Goal: Information Seeking & Learning: Find specific fact

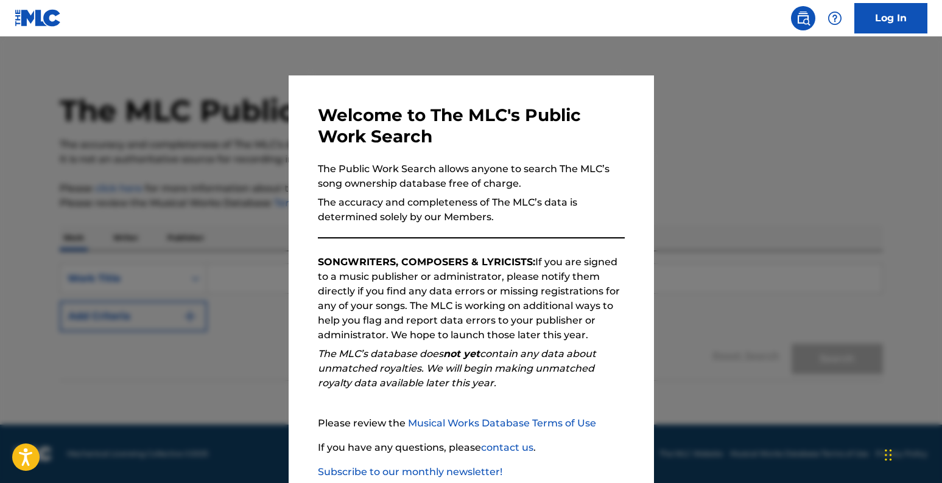
click at [764, 146] on div at bounding box center [471, 278] width 942 height 483
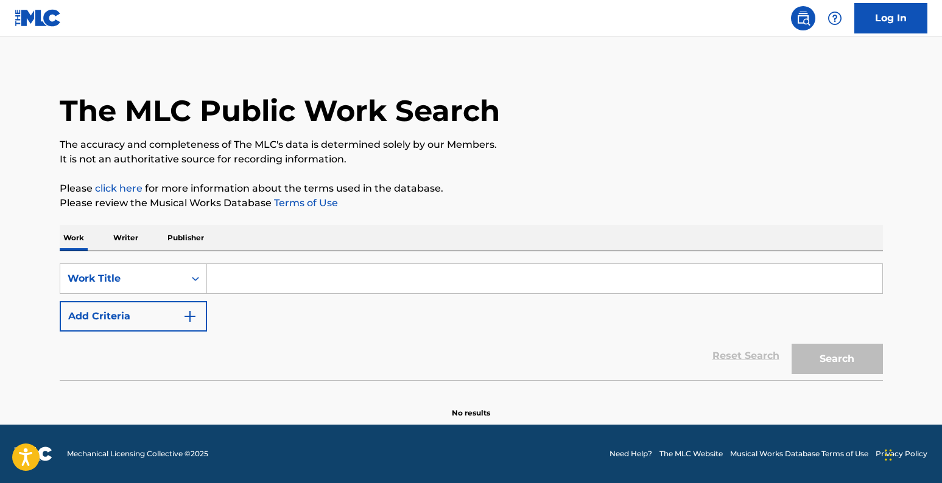
click at [188, 236] on p "Publisher" at bounding box center [186, 238] width 44 height 26
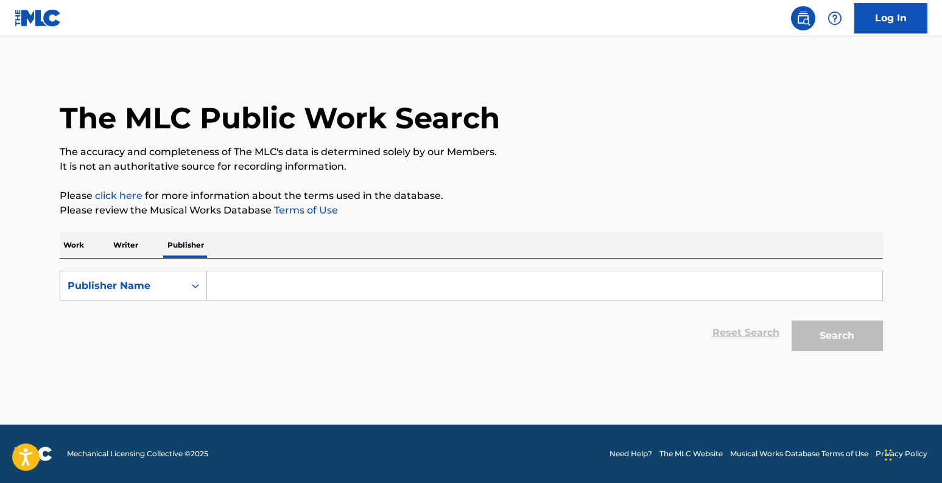
click at [234, 281] on input "Search Form" at bounding box center [544, 286] width 675 height 29
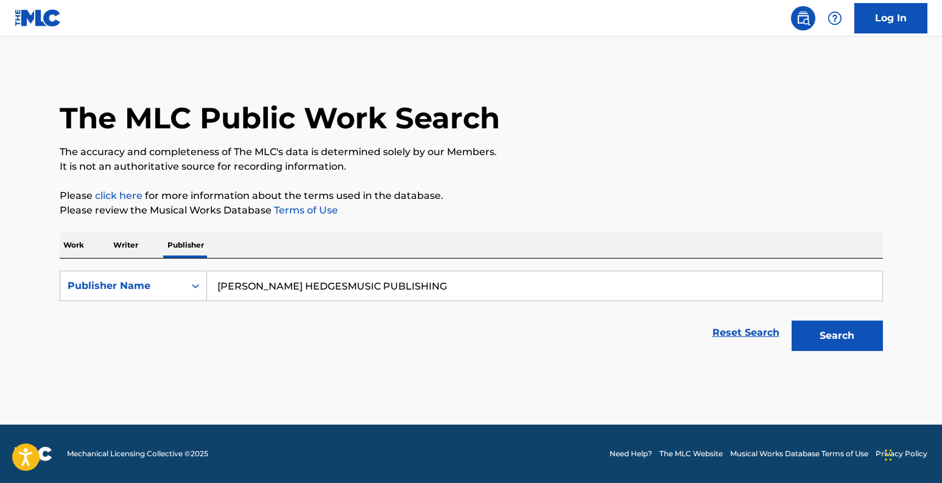
type input "[PERSON_NAME] HEDGESMUSIC PUBLISHING"
click at [840, 336] on button "Search" at bounding box center [837, 336] width 91 height 30
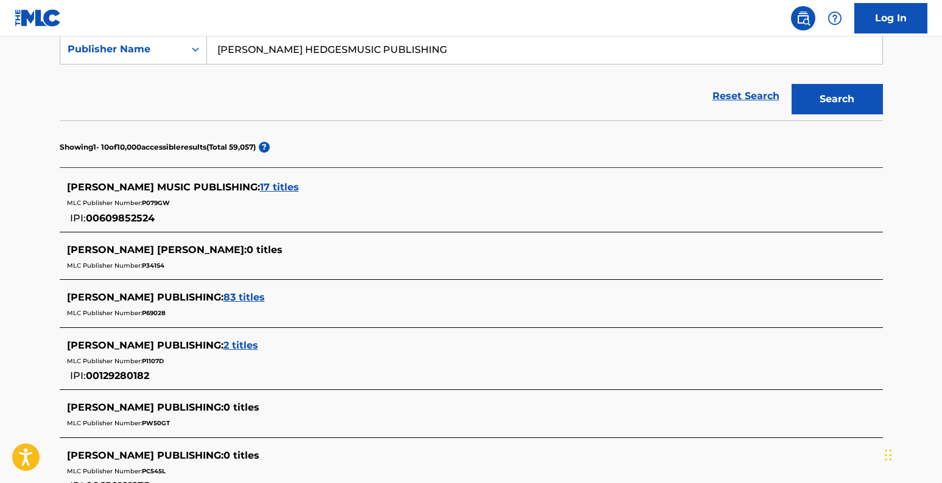
scroll to position [241, 0]
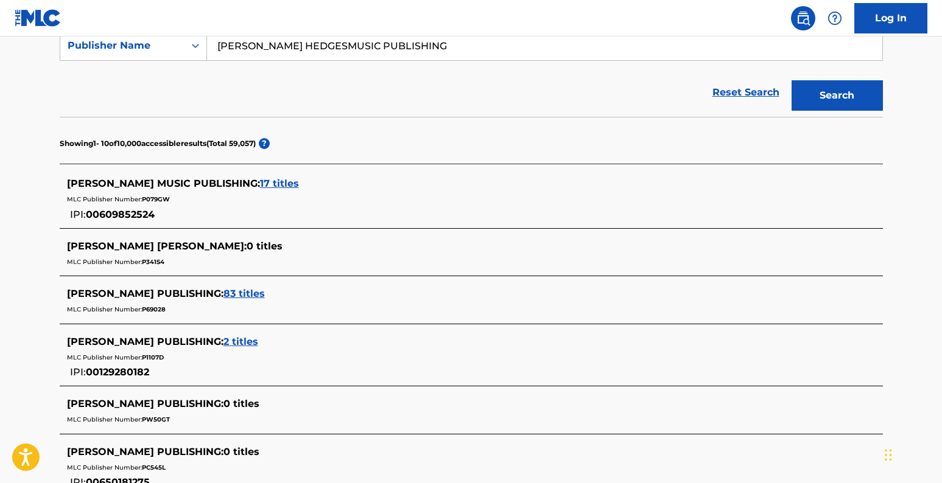
click at [283, 185] on span "17 titles" at bounding box center [279, 184] width 39 height 12
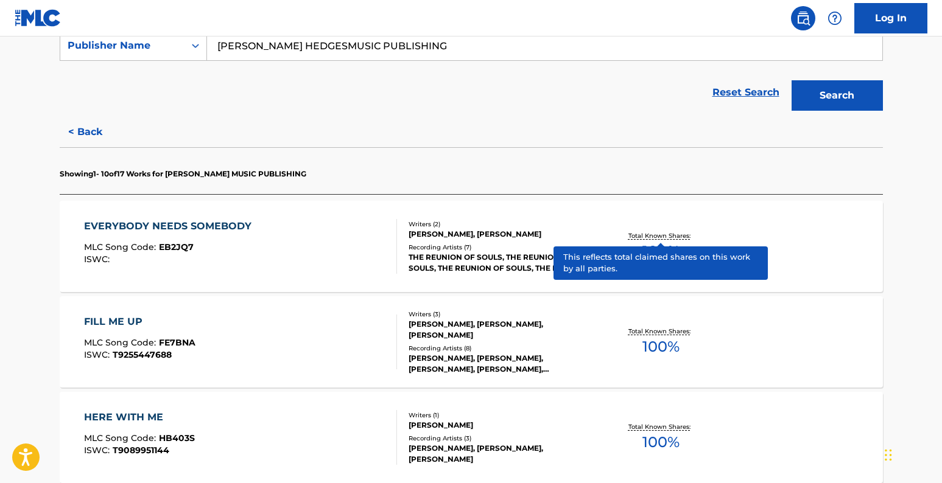
click at [674, 237] on p "Total Known Shares:" at bounding box center [660, 235] width 65 height 9
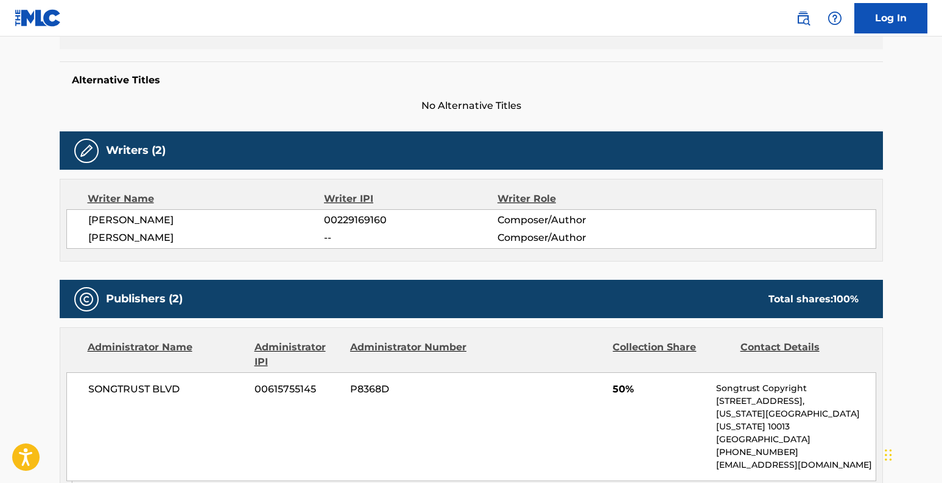
scroll to position [294, 0]
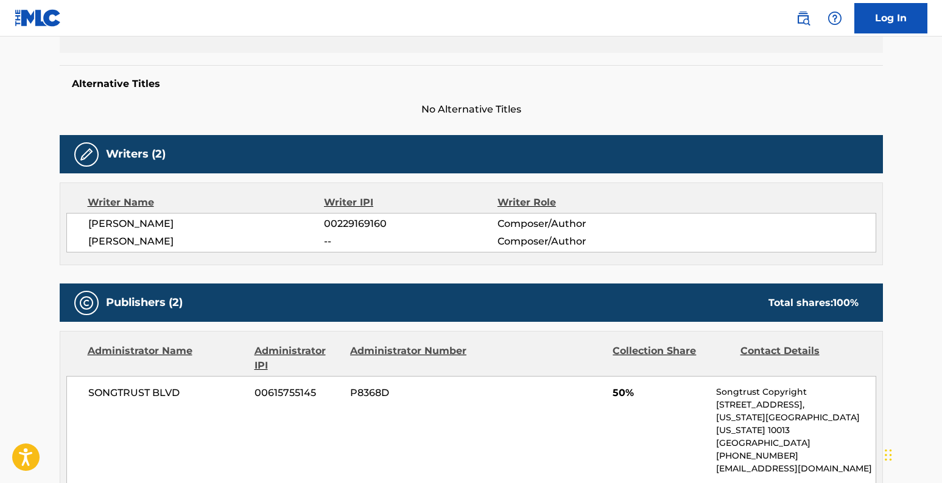
click at [334, 243] on span "--" at bounding box center [410, 241] width 173 height 15
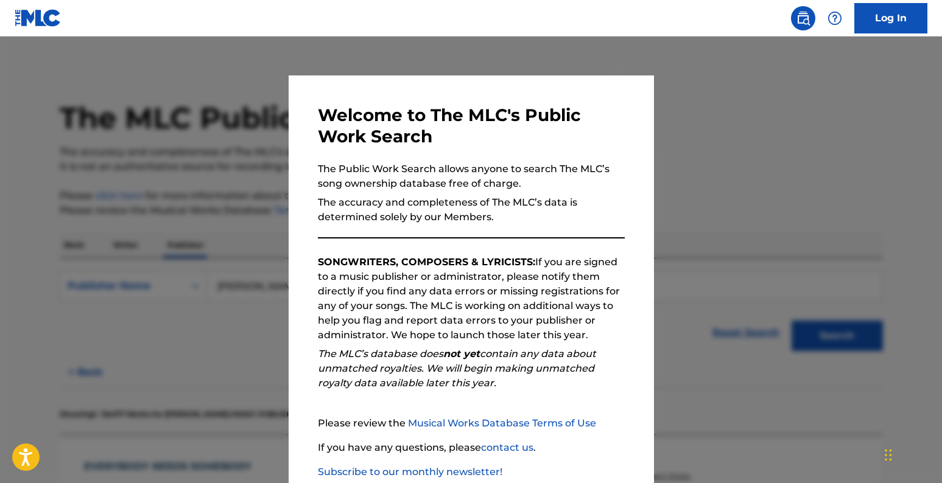
drag, startPoint x: 847, startPoint y: 149, endPoint x: 809, endPoint y: 141, distance: 39.1
click at [845, 149] on div at bounding box center [471, 278] width 942 height 483
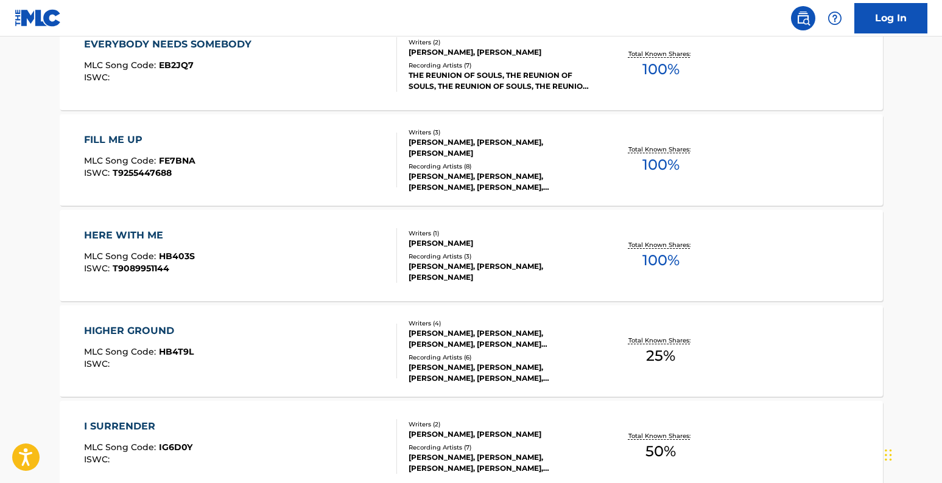
scroll to position [426, 0]
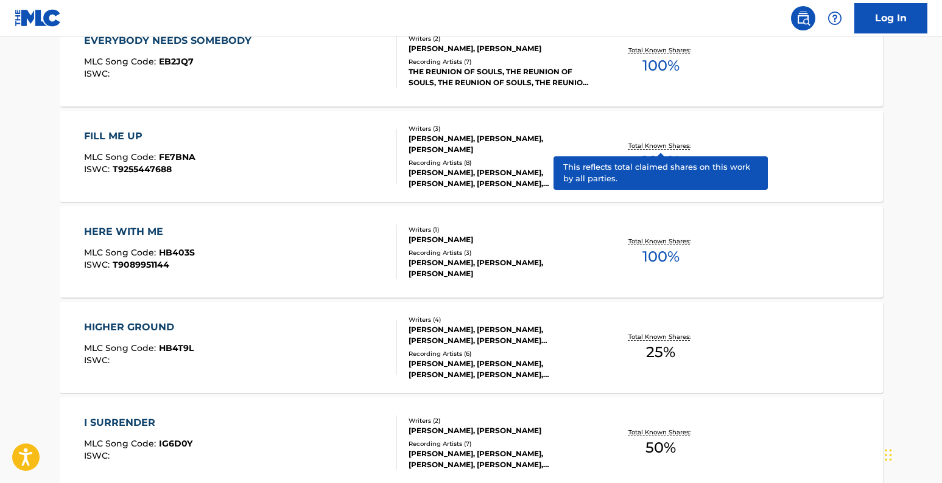
click at [672, 146] on p "Total Known Shares:" at bounding box center [660, 145] width 65 height 9
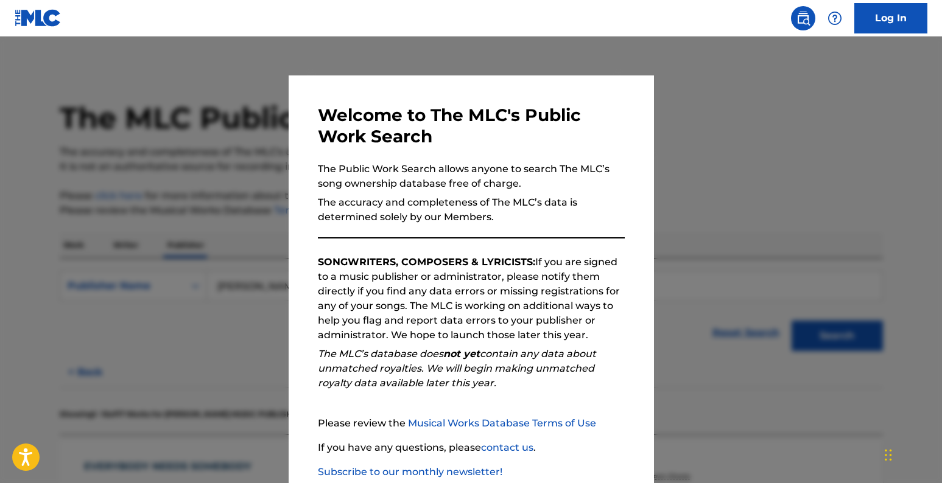
click at [762, 182] on div at bounding box center [471, 278] width 942 height 483
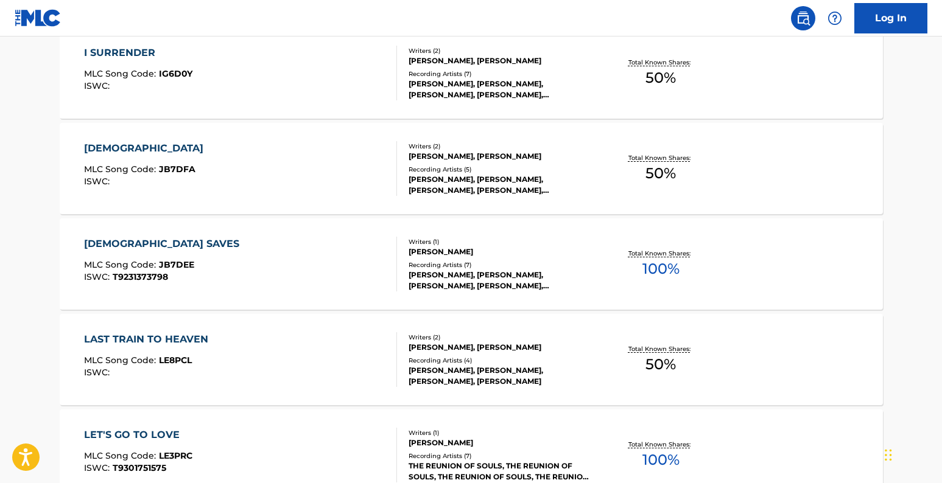
scroll to position [806, 0]
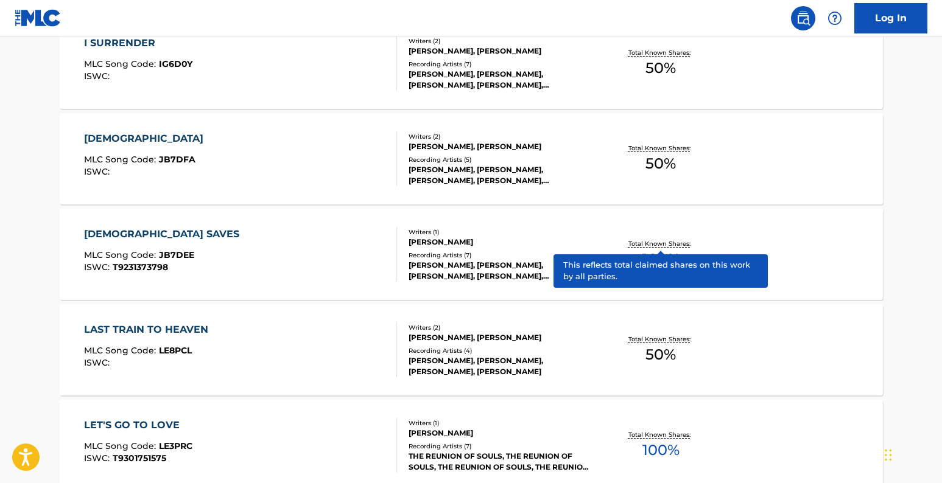
click at [666, 243] on p "Total Known Shares:" at bounding box center [660, 243] width 65 height 9
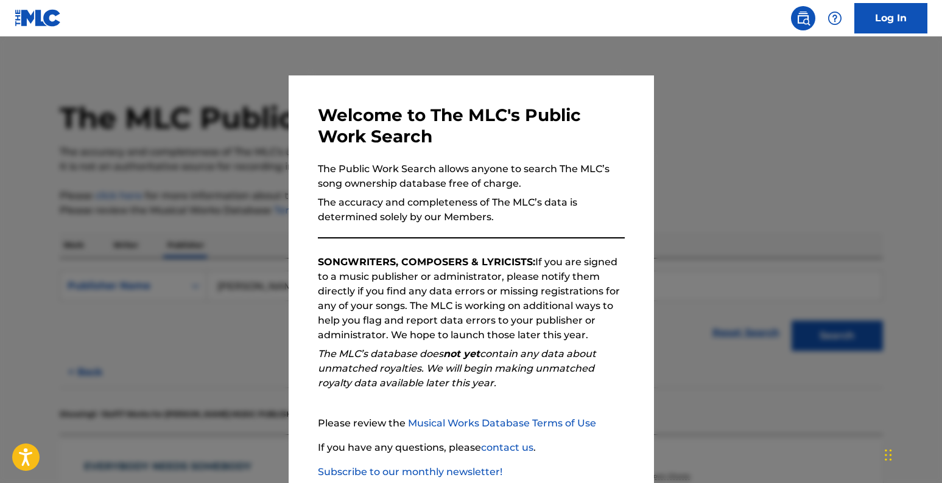
click at [794, 246] on div at bounding box center [471, 278] width 942 height 483
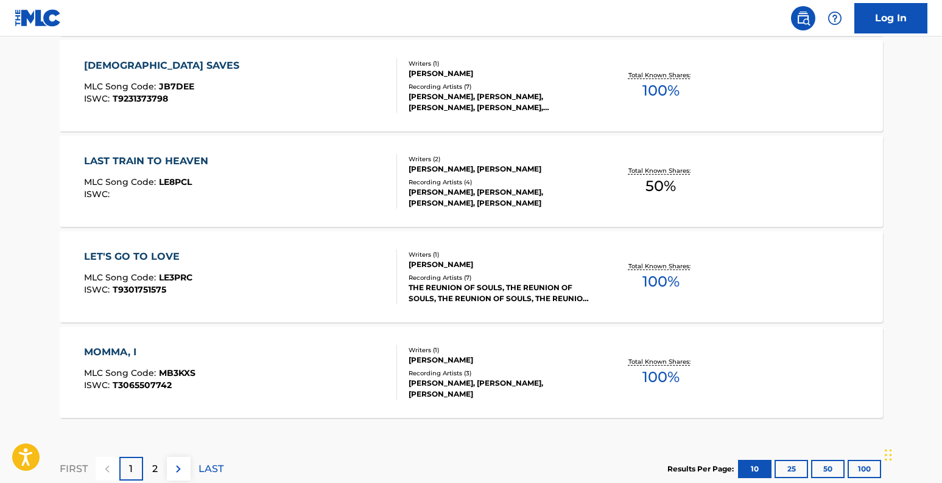
scroll to position [989, 0]
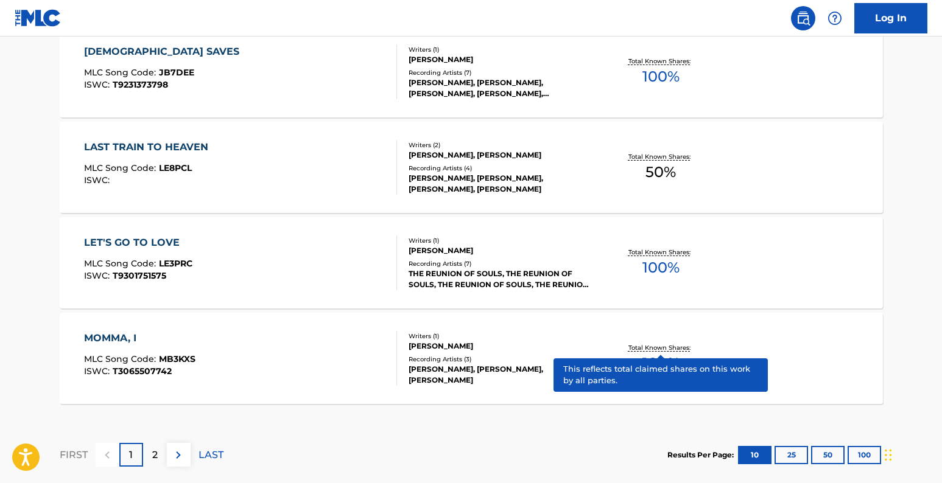
click at [669, 347] on p "Total Known Shares:" at bounding box center [660, 347] width 65 height 9
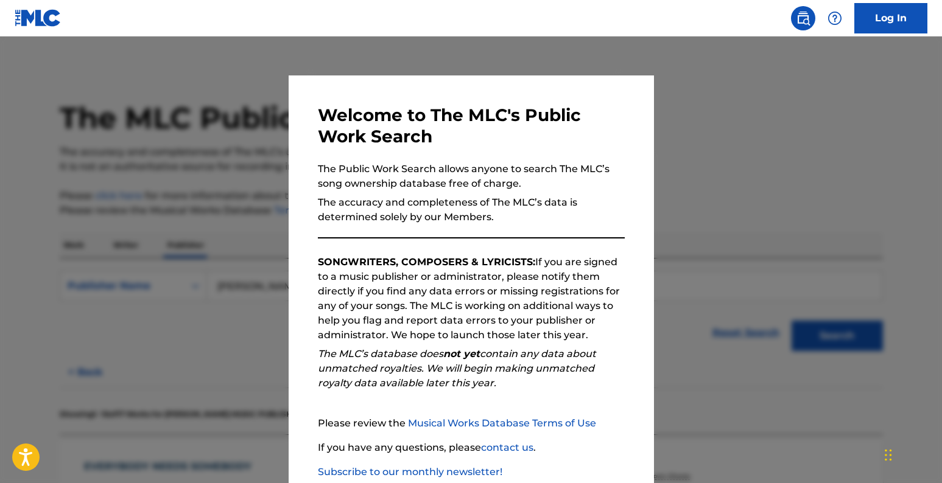
click at [787, 191] on div at bounding box center [471, 278] width 942 height 483
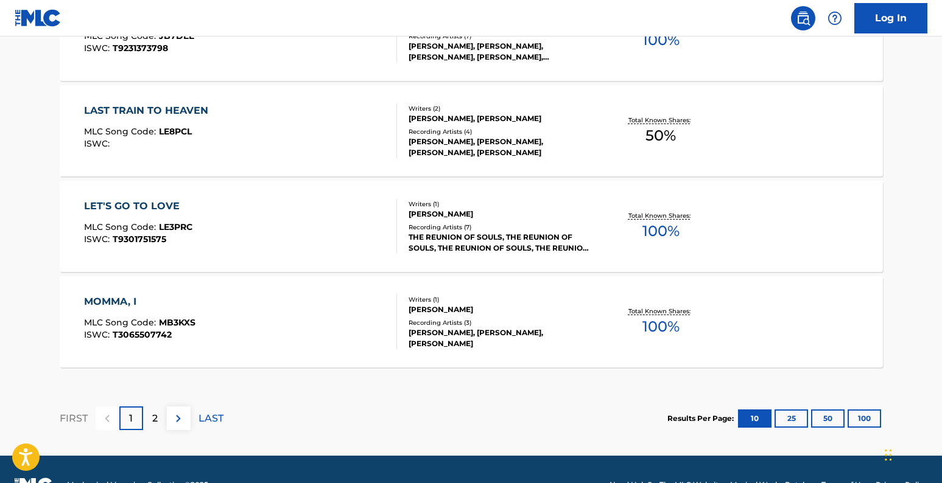
scroll to position [1045, 0]
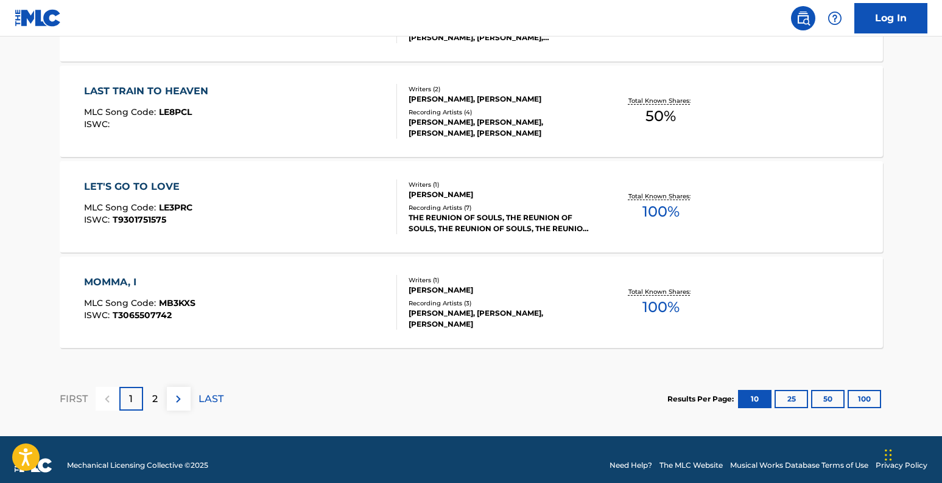
click at [155, 399] on p "2" at bounding box center [154, 399] width 5 height 15
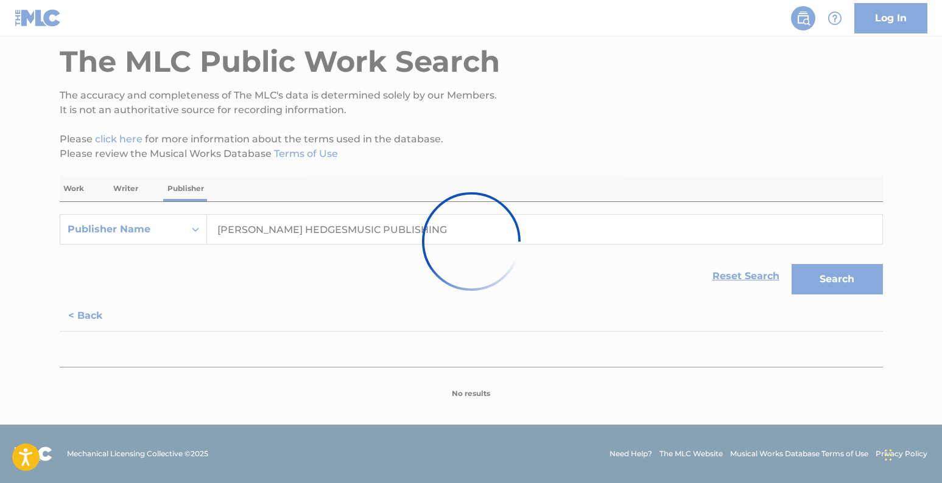
scroll to position [57, 0]
